Goal: Task Accomplishment & Management: Manage account settings

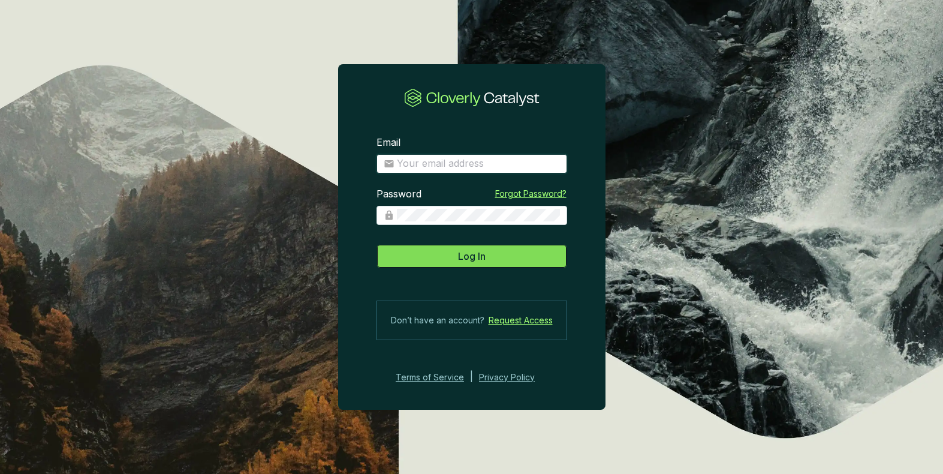
type input "[EMAIL_ADDRESS][DOMAIN_NAME]"
click at [428, 258] on button "Log In" at bounding box center [472, 256] width 191 height 24
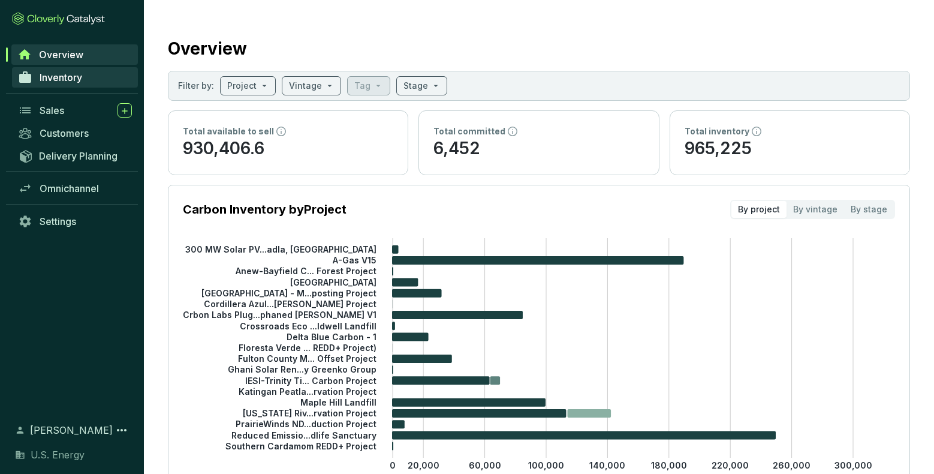
click at [58, 83] on link "Inventory" at bounding box center [75, 77] width 126 height 20
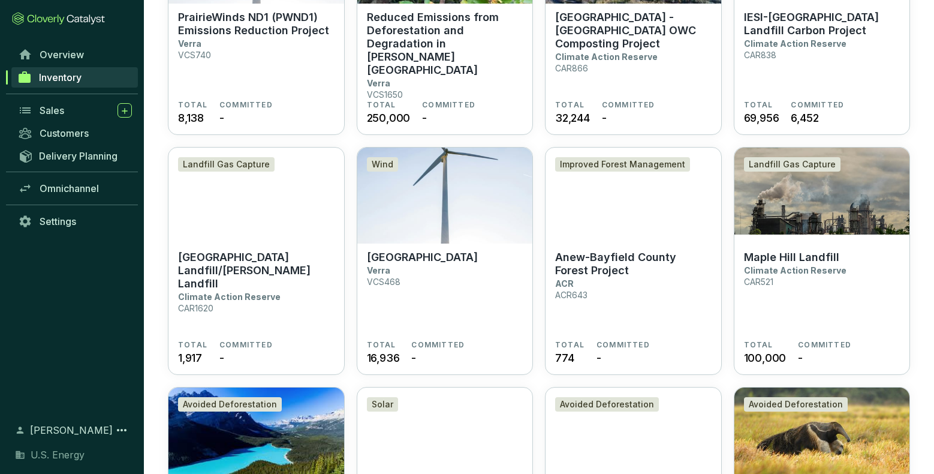
scroll to position [437, 0]
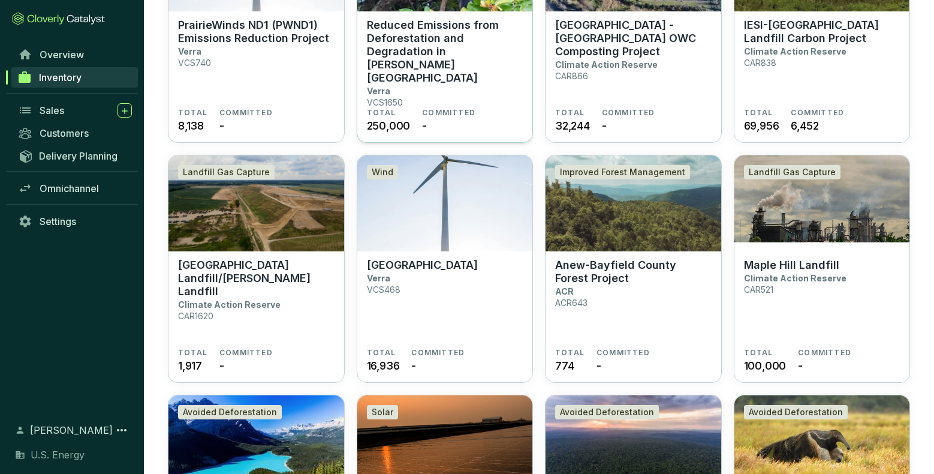
click at [424, 61] on p "Reduced Emissions from Deforestation and Degradation in Keo Seima Wildlife Sanc…" at bounding box center [445, 52] width 157 height 66
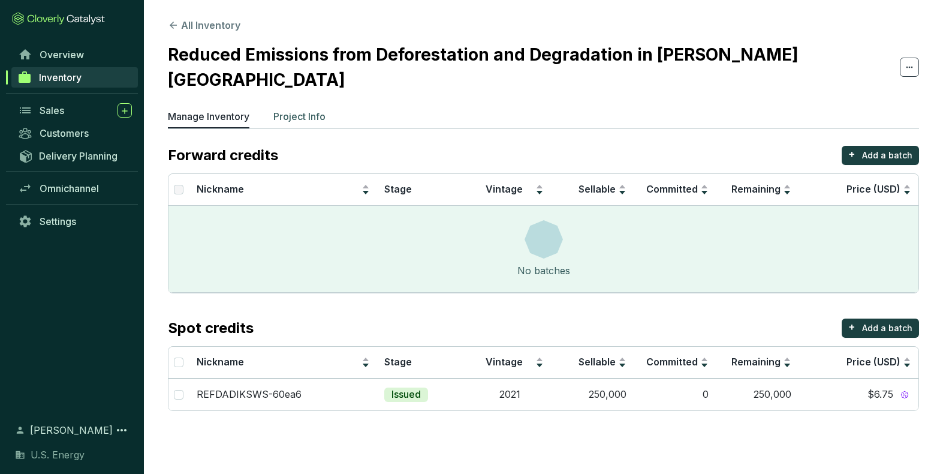
click at [315, 109] on p "Project Info" at bounding box center [300, 116] width 52 height 14
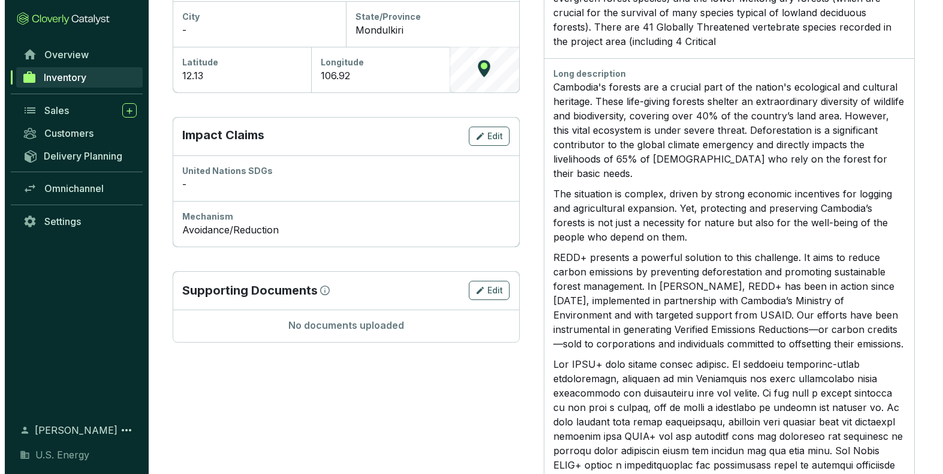
scroll to position [417, 0]
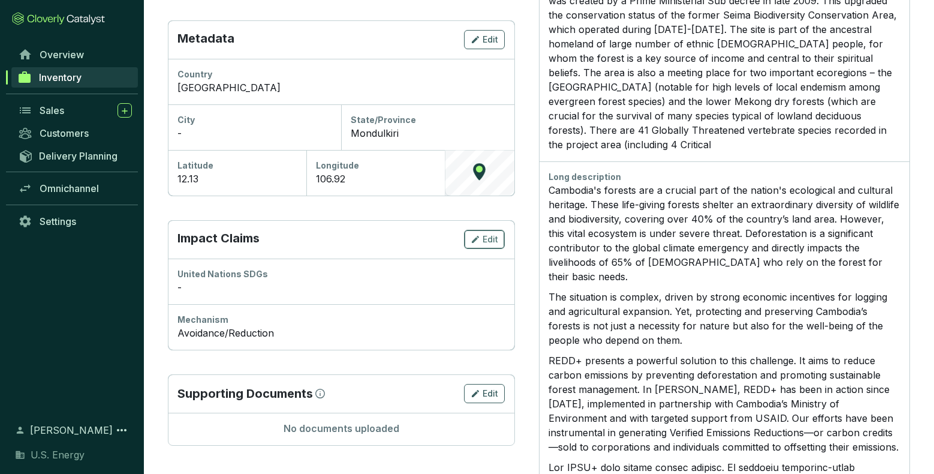
click at [485, 233] on span "Edit" at bounding box center [491, 239] width 16 height 12
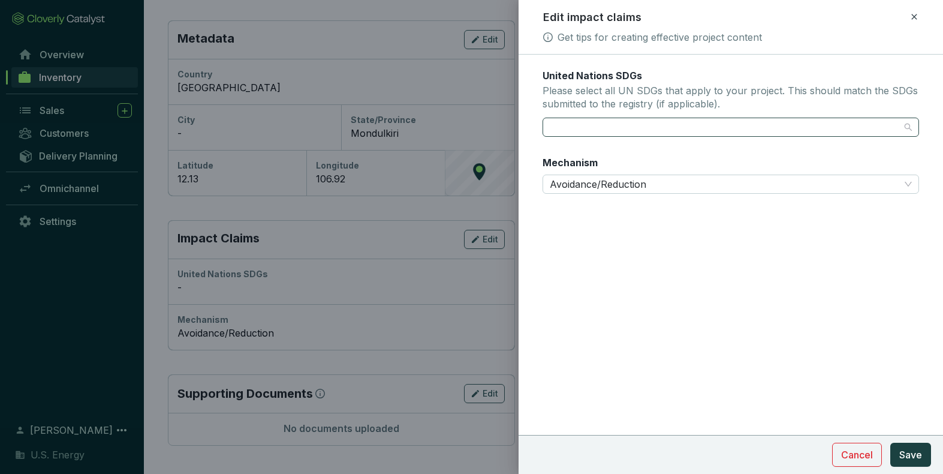
click at [910, 130] on div at bounding box center [731, 127] width 377 height 19
click at [908, 130] on div at bounding box center [731, 127] width 377 height 19
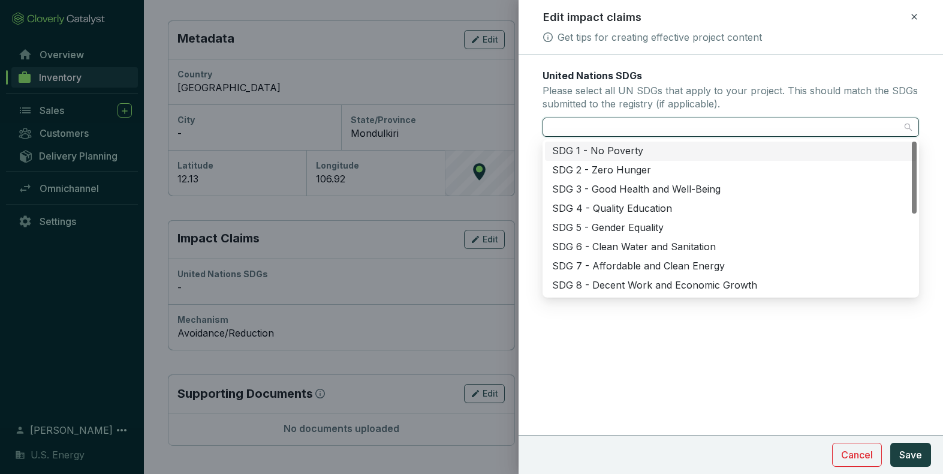
click at [575, 151] on div "SDG 1 - No Poverty" at bounding box center [730, 151] width 357 height 13
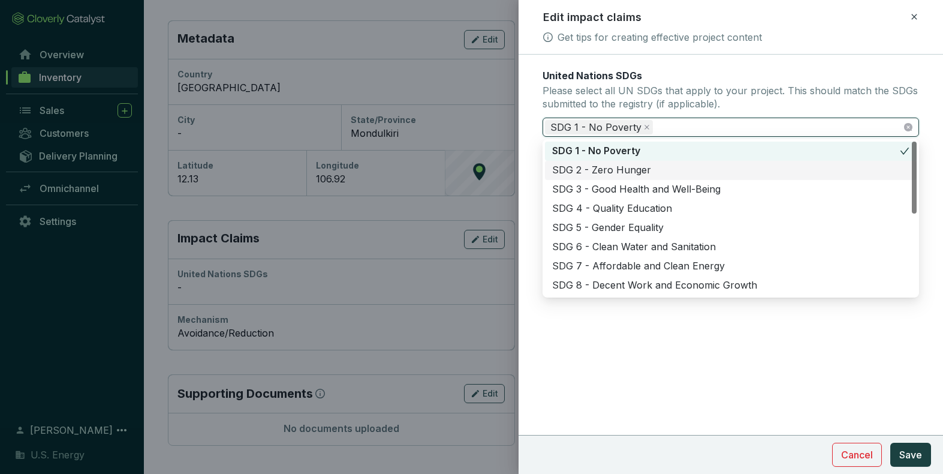
click at [573, 166] on div "SDG 2 - Zero Hunger" at bounding box center [730, 170] width 357 height 13
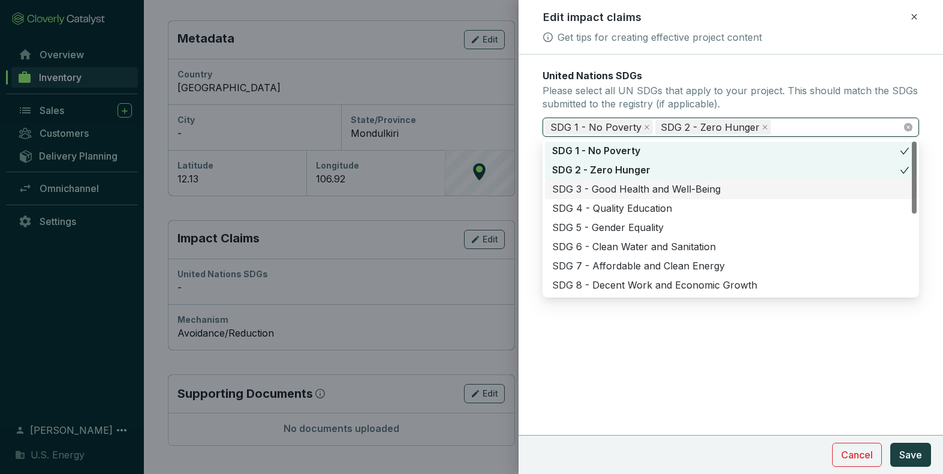
click at [573, 191] on div "SDG 3 - Good Health and Well-Being" at bounding box center [730, 189] width 357 height 13
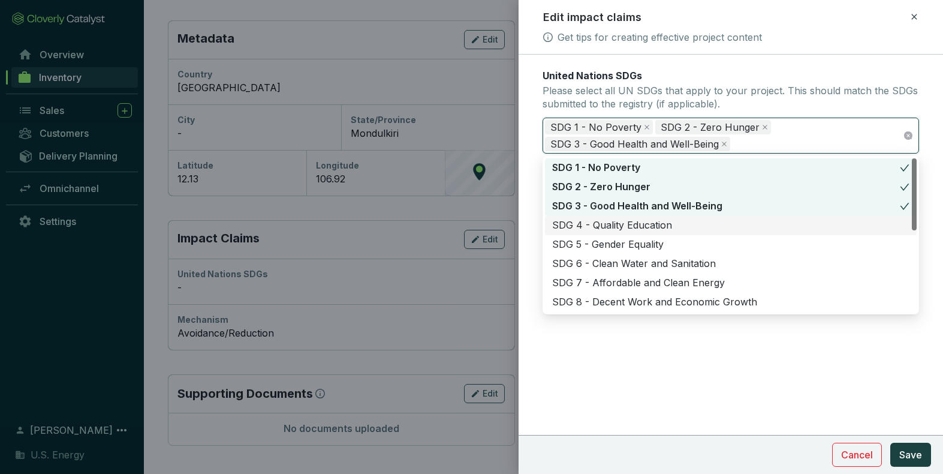
click at [571, 226] on div "SDG 4 - Quality Education" at bounding box center [730, 225] width 357 height 13
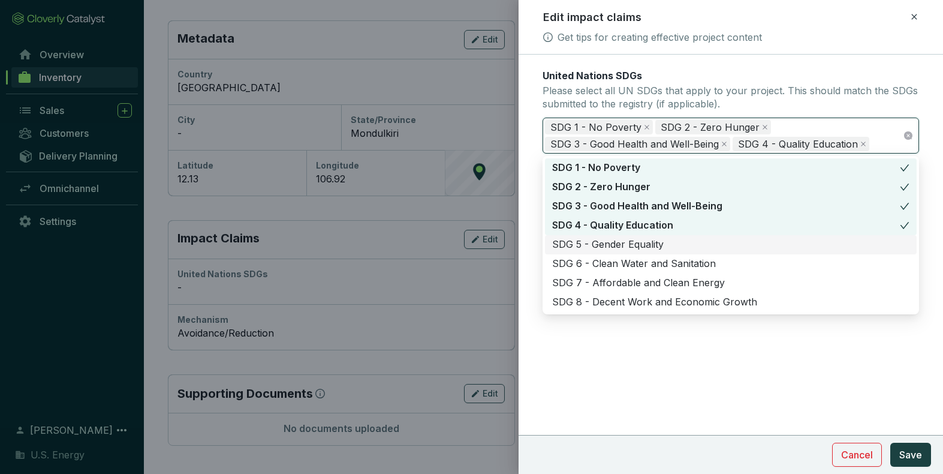
click at [570, 251] on div "SDG 5 - Gender Equality" at bounding box center [731, 244] width 372 height 19
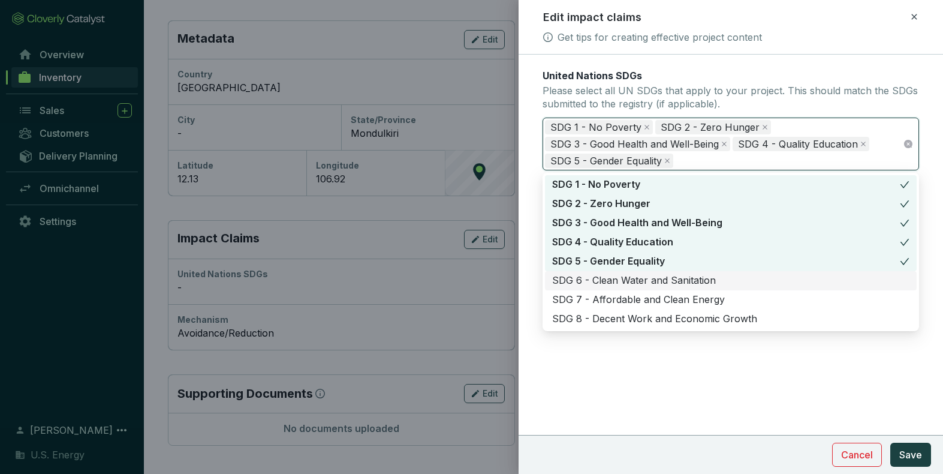
click at [569, 282] on div "SDG 6 - Clean Water and Sanitation" at bounding box center [730, 280] width 357 height 13
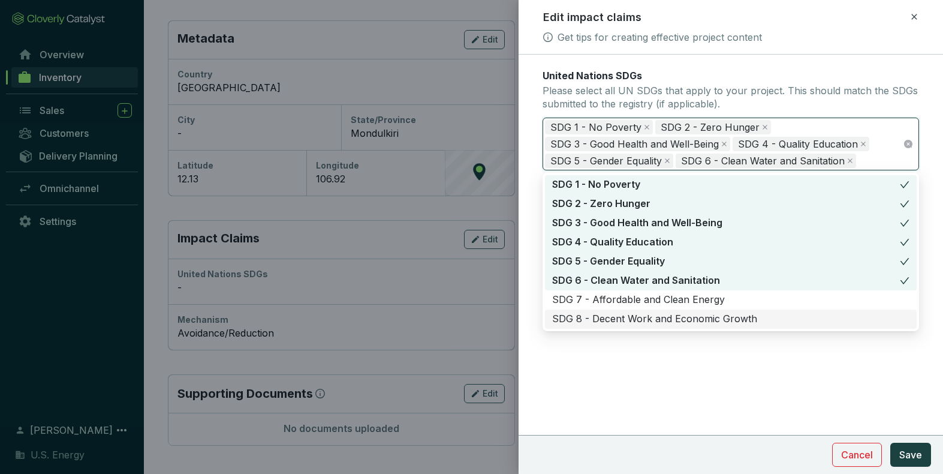
click at [602, 321] on div "SDG 8 - Decent Work and Economic Growth" at bounding box center [730, 318] width 357 height 13
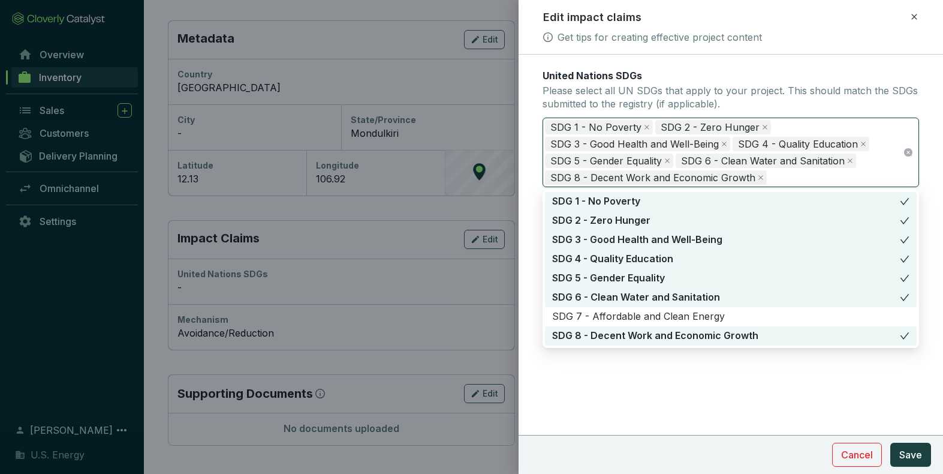
scroll to position [120, 0]
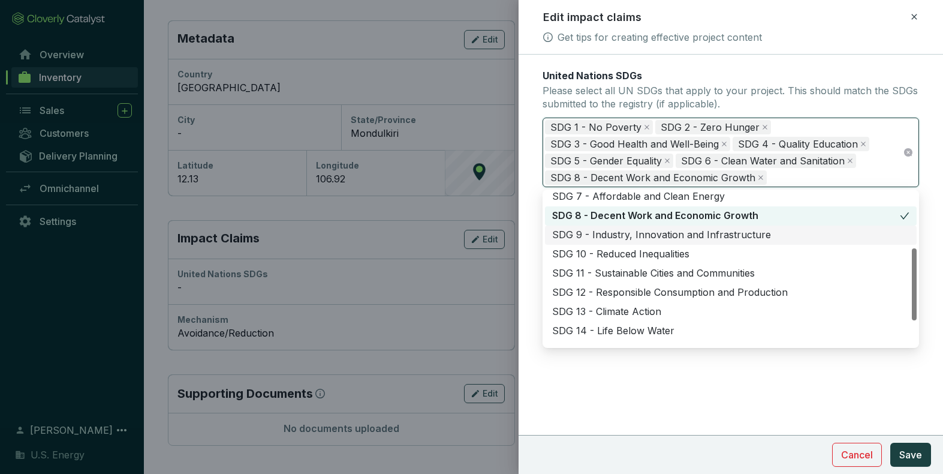
click at [620, 236] on div "SDG 9 - Industry, Innovation and Infrastructure" at bounding box center [730, 235] width 357 height 13
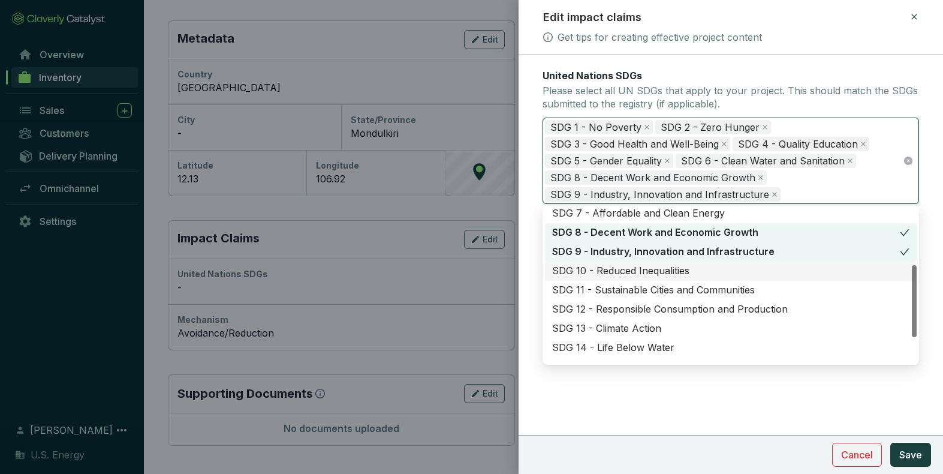
click at [617, 274] on div "SDG 10 - Reduced Inequalities" at bounding box center [730, 271] width 357 height 13
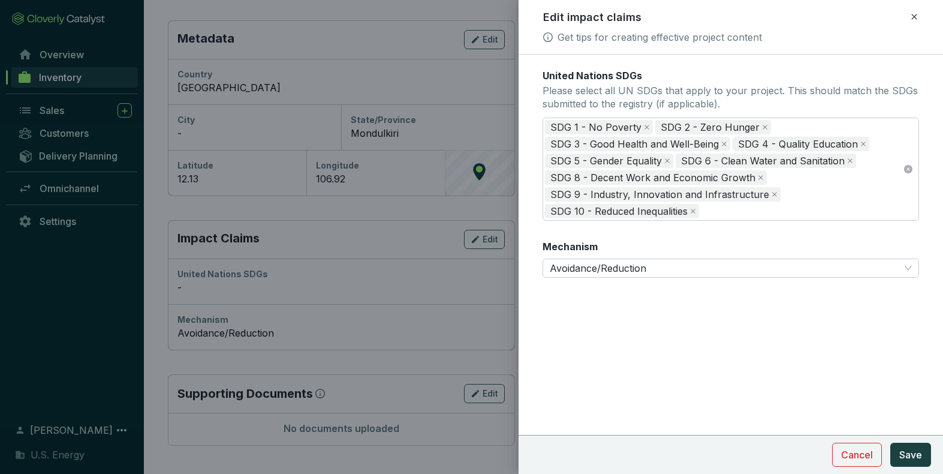
click at [721, 329] on form "United Nations SDGs Please select all UN SDGs that apply to your project. This …" at bounding box center [731, 209] width 425 height 281
click at [731, 211] on div "SDG 1 - No Poverty SDG 2 - Zero Hunger SDG 3 - Good Health and Well-Being SDG 4…" at bounding box center [724, 169] width 358 height 101
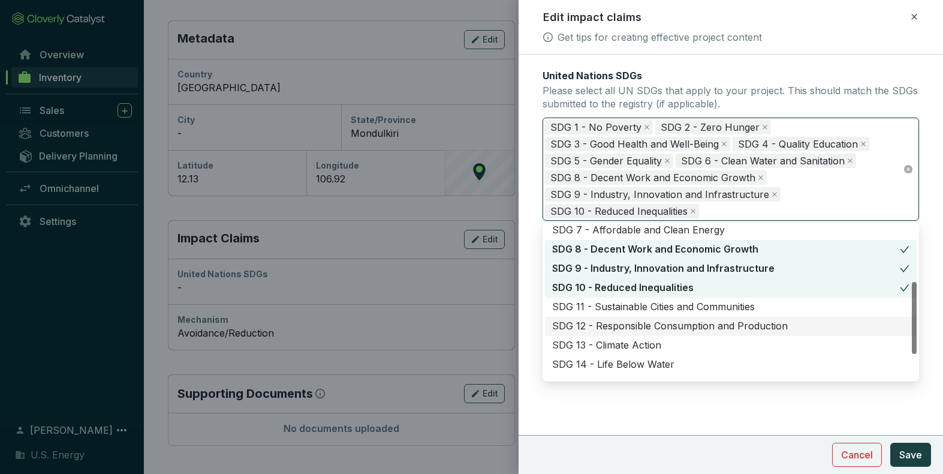
click at [624, 328] on div "SDG 12 - Responsible Consumption and Production" at bounding box center [730, 326] width 357 height 13
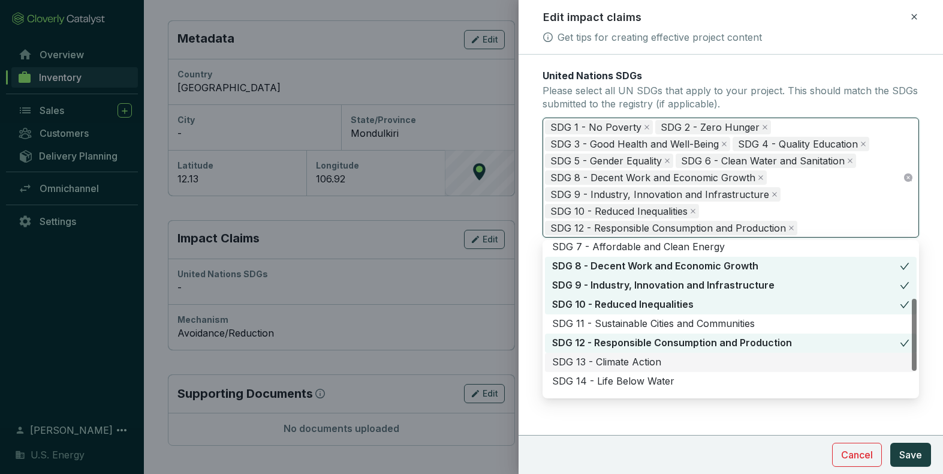
click at [611, 363] on div "SDG 13 - Climate Action" at bounding box center [730, 362] width 357 height 13
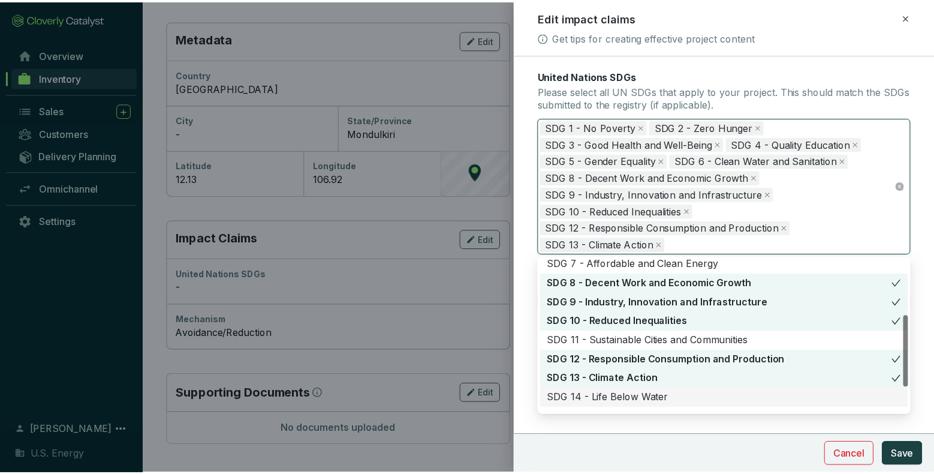
scroll to position [173, 0]
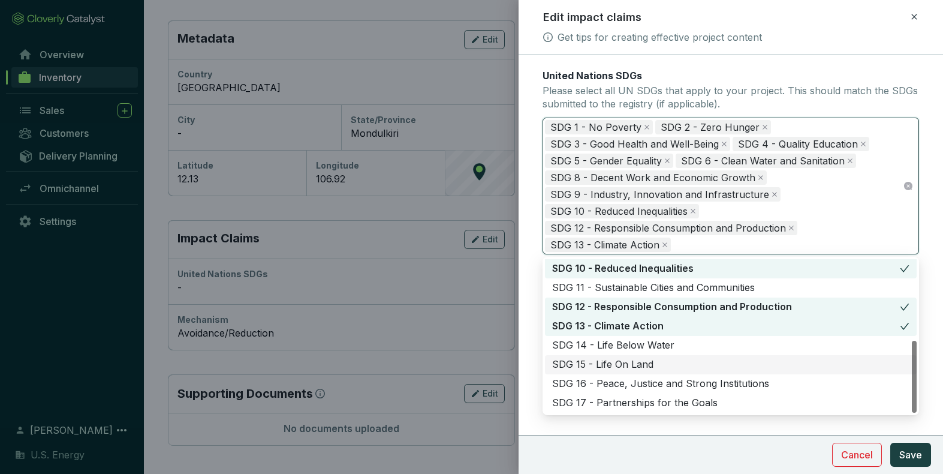
click at [618, 365] on div "SDG 15 - Life On Land" at bounding box center [730, 364] width 357 height 13
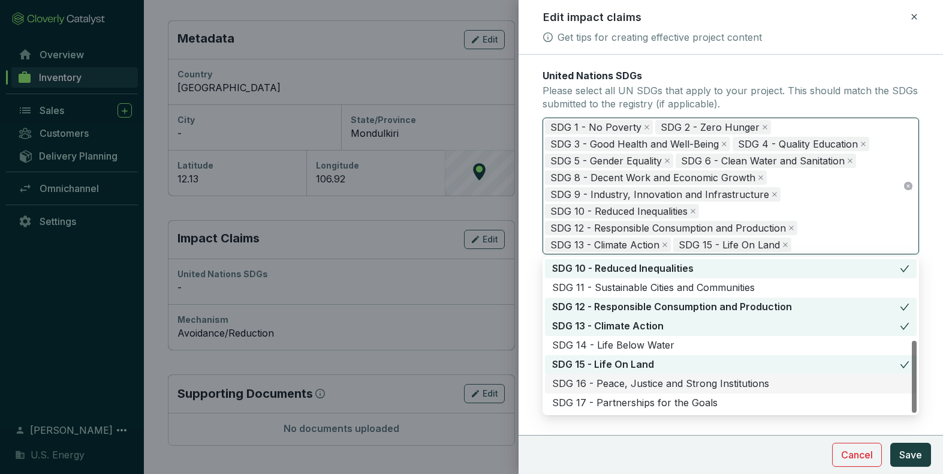
click at [618, 384] on div "SDG 16 - Peace, Justice and Strong Institutions" at bounding box center [730, 383] width 357 height 13
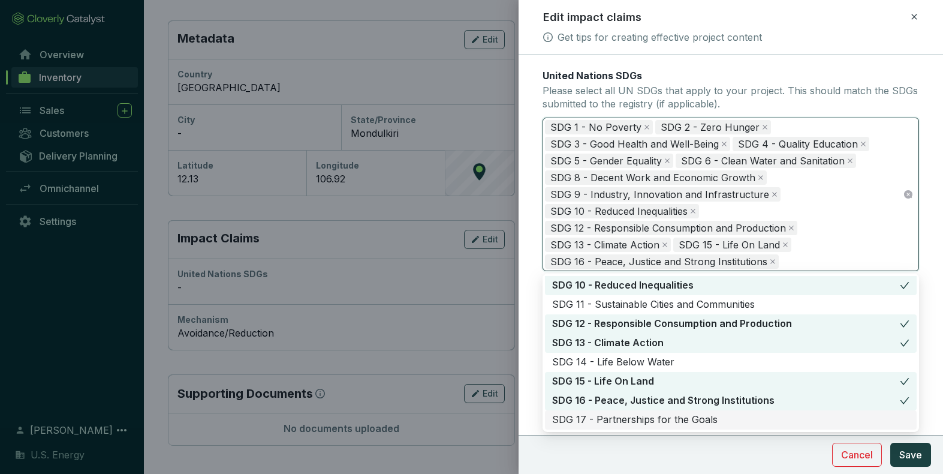
click at [617, 420] on div "SDG 17 - Partnerships for the Goals" at bounding box center [730, 419] width 357 height 13
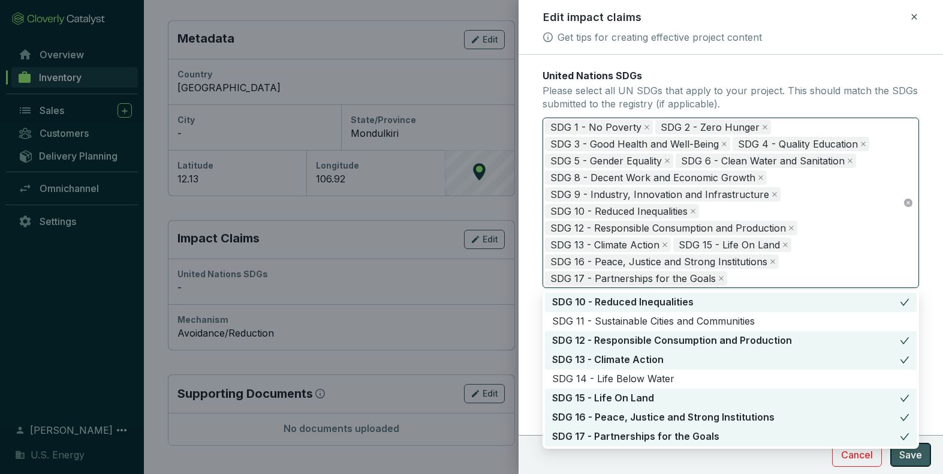
click at [910, 463] on button "Save" at bounding box center [911, 455] width 41 height 24
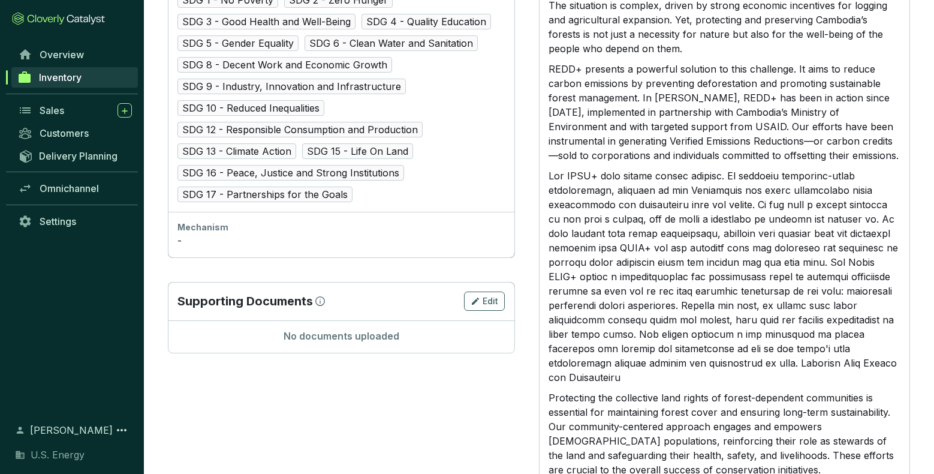
scroll to position [717, 0]
